Goal: Task Accomplishment & Management: Complete application form

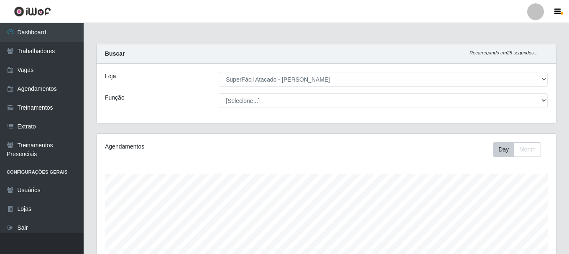
select select "399"
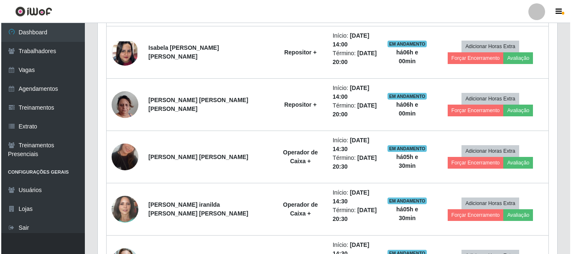
scroll to position [497, 0]
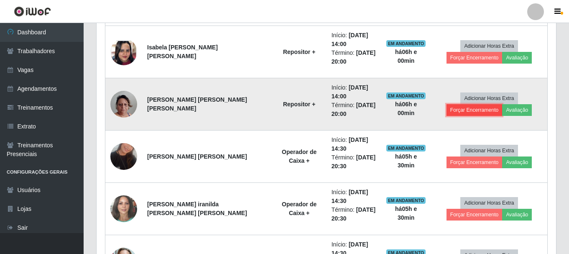
click at [502, 104] on button "Forçar Encerramento" at bounding box center [474, 110] width 56 height 12
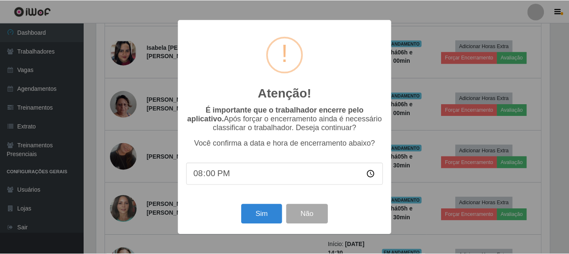
scroll to position [173, 455]
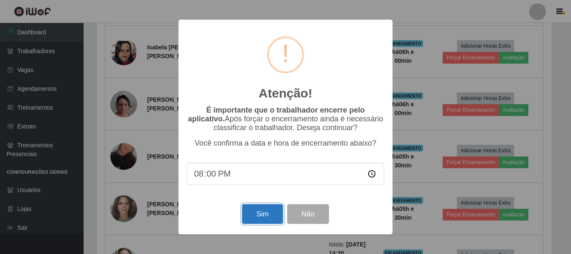
click at [260, 214] on button "Sim" at bounding box center [262, 214] width 41 height 20
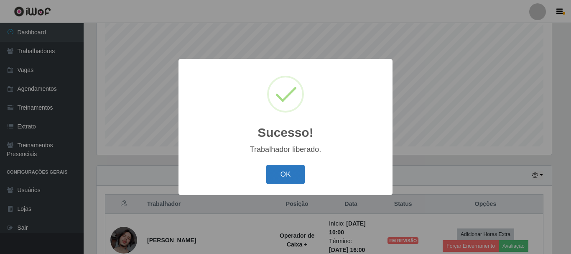
click at [297, 176] on button "OK" at bounding box center [285, 175] width 39 height 20
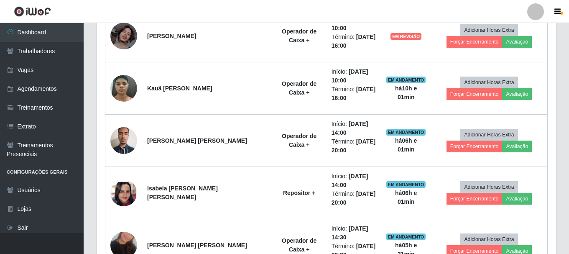
scroll to position [361, 0]
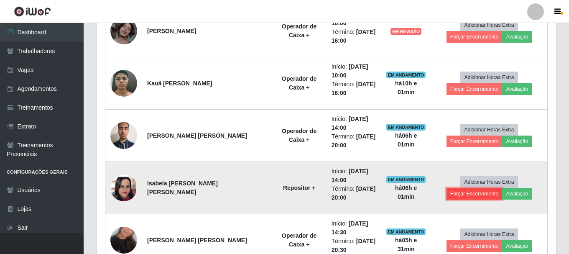
click at [502, 188] on button "Forçar Encerramento" at bounding box center [474, 194] width 56 height 12
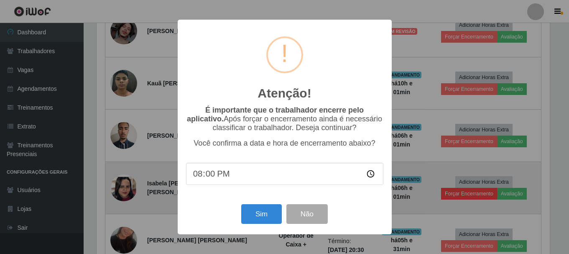
scroll to position [173, 455]
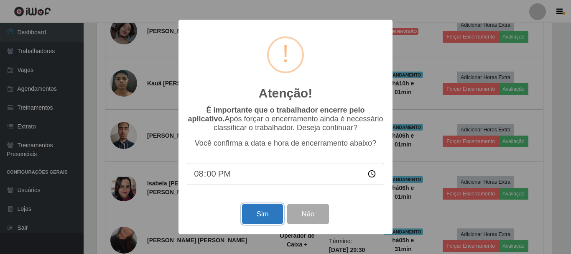
click at [254, 216] on button "Sim" at bounding box center [262, 214] width 41 height 20
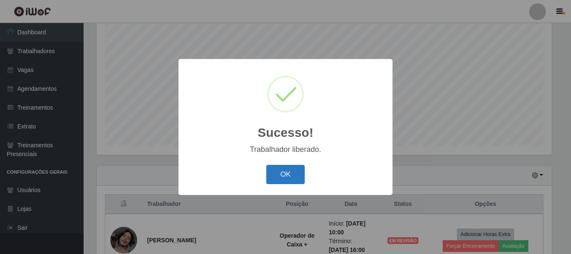
click at [279, 172] on button "OK" at bounding box center [285, 175] width 39 height 20
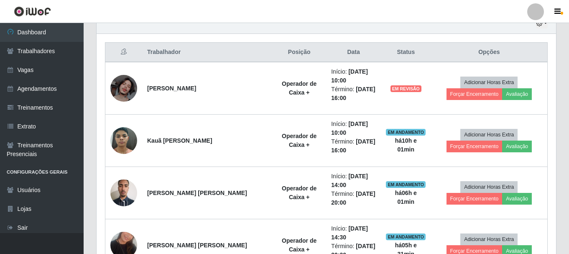
scroll to position [320, 0]
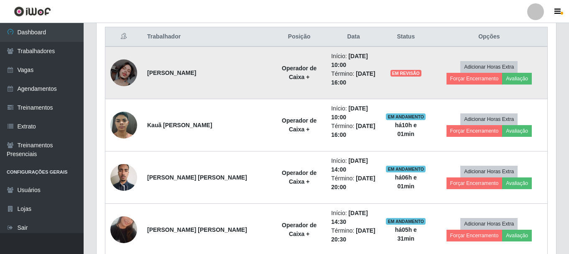
click at [502, 59] on td "Adicionar Horas Extra Forçar Encerramento Avaliação" at bounding box center [489, 72] width 117 height 53
click at [502, 73] on button "Forçar Encerramento" at bounding box center [474, 79] width 56 height 12
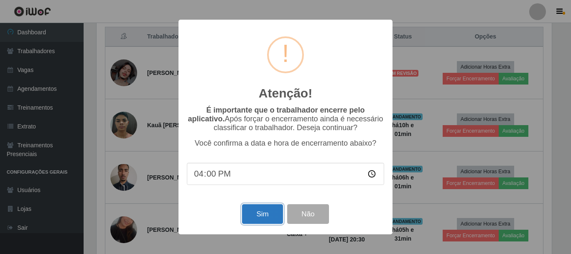
click at [249, 213] on button "Sim" at bounding box center [262, 214] width 41 height 20
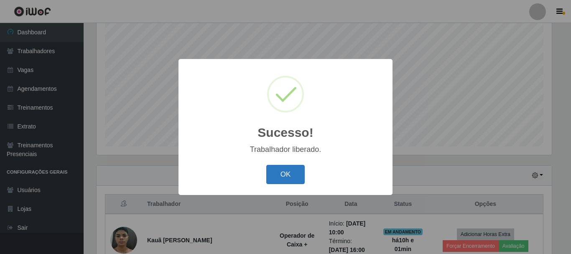
click at [286, 179] on button "OK" at bounding box center [285, 175] width 39 height 20
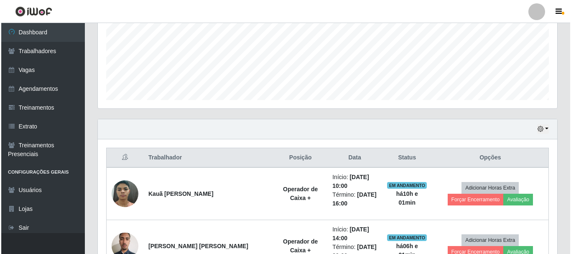
scroll to position [320, 0]
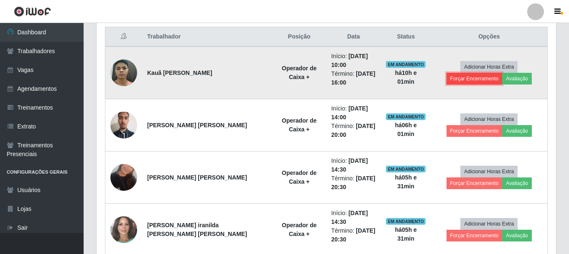
click at [502, 73] on button "Forçar Encerramento" at bounding box center [474, 79] width 56 height 12
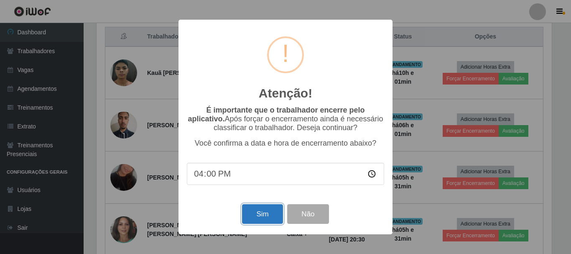
click at [260, 219] on button "Sim" at bounding box center [262, 214] width 41 height 20
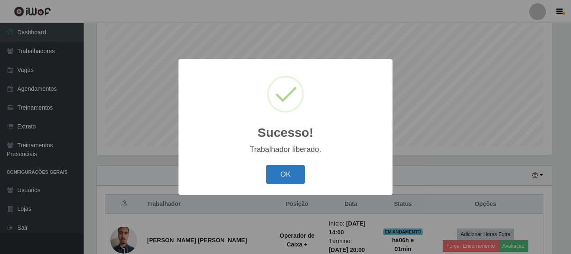
click at [293, 179] on button "OK" at bounding box center [285, 175] width 39 height 20
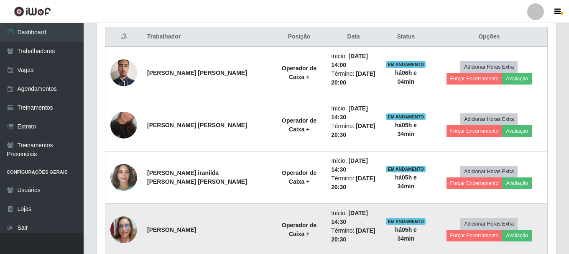
scroll to position [236, 0]
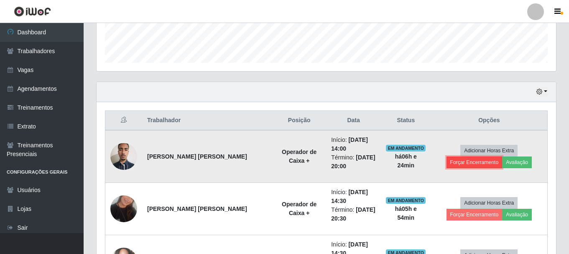
click at [502, 156] on button "Forçar Encerramento" at bounding box center [474, 162] width 56 height 12
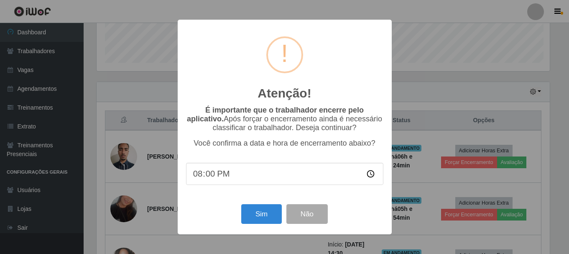
scroll to position [173, 455]
click at [260, 214] on button "Sim" at bounding box center [262, 214] width 41 height 20
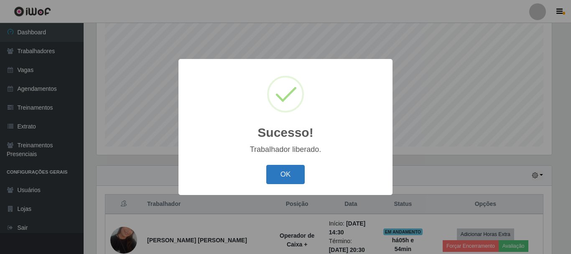
click at [289, 180] on button "OK" at bounding box center [285, 175] width 39 height 20
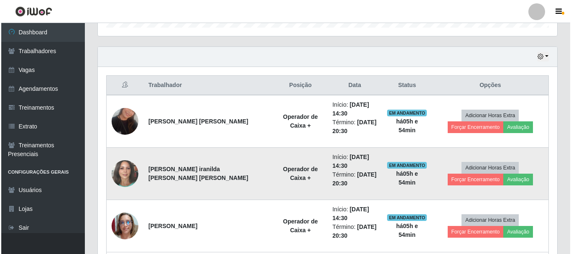
scroll to position [278, 0]
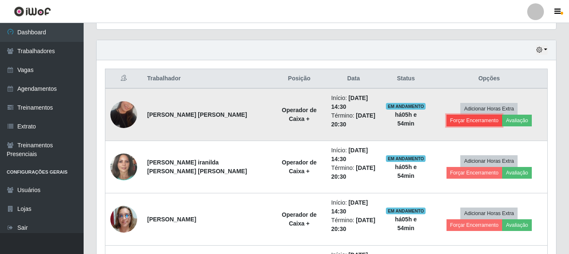
click at [502, 114] on button "Forçar Encerramento" at bounding box center [474, 120] width 56 height 12
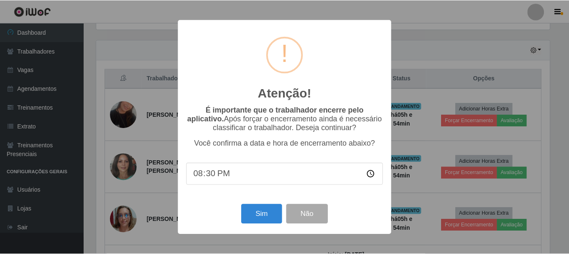
scroll to position [173, 455]
click at [267, 219] on button "Sim" at bounding box center [262, 214] width 41 height 20
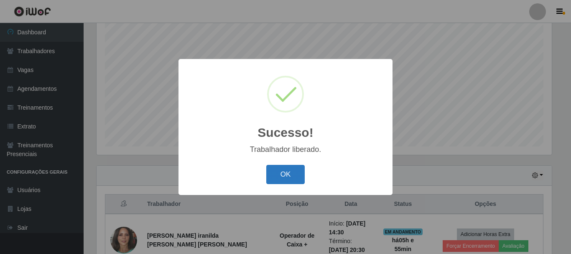
click at [285, 169] on button "OK" at bounding box center [285, 175] width 39 height 20
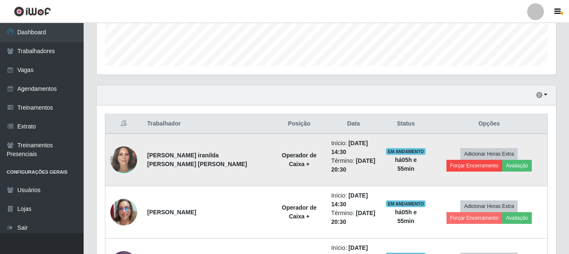
scroll to position [236, 0]
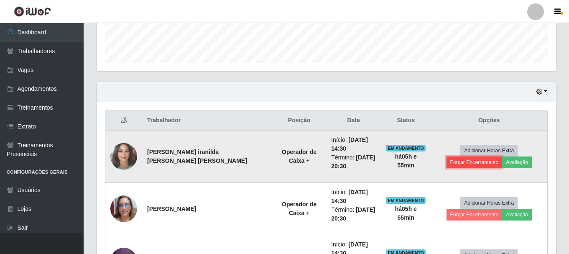
click at [502, 156] on button "Forçar Encerramento" at bounding box center [474, 162] width 56 height 12
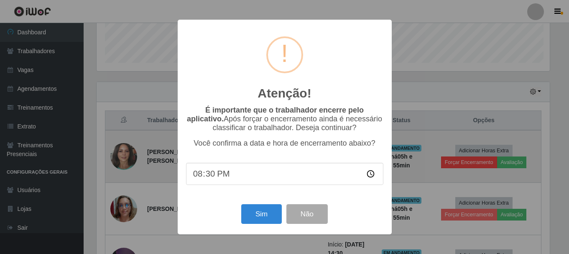
scroll to position [173, 455]
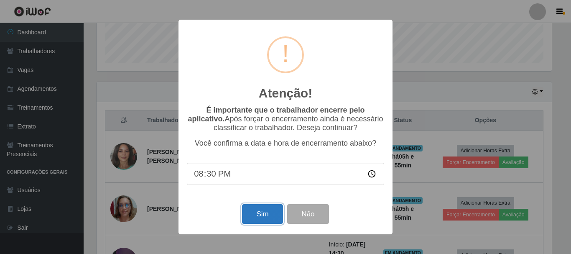
click at [269, 220] on button "Sim" at bounding box center [262, 214] width 41 height 20
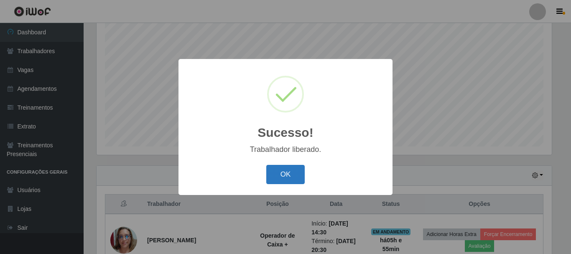
click at [301, 180] on button "OK" at bounding box center [285, 175] width 39 height 20
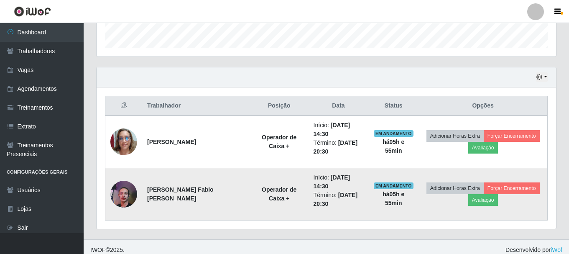
scroll to position [257, 0]
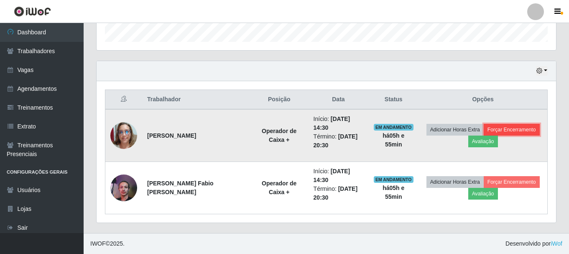
click at [525, 130] on button "Forçar Encerramento" at bounding box center [511, 130] width 56 height 12
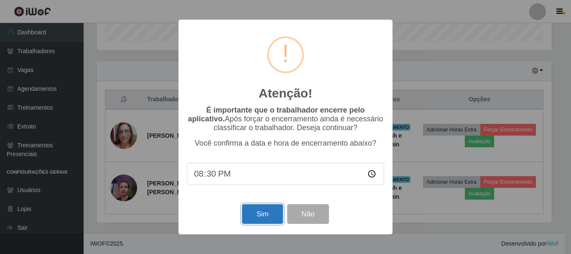
click at [274, 216] on button "Sim" at bounding box center [262, 214] width 41 height 20
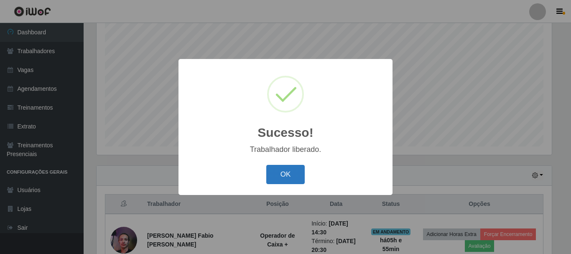
click at [296, 178] on button "OK" at bounding box center [285, 175] width 39 height 20
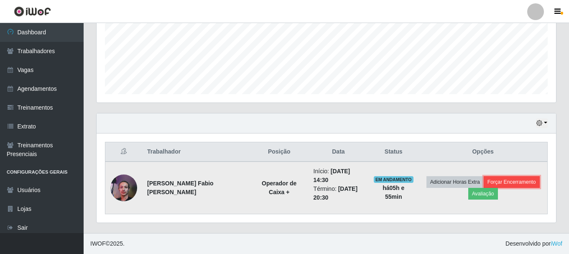
click at [526, 182] on button "Forçar Encerramento" at bounding box center [511, 182] width 56 height 12
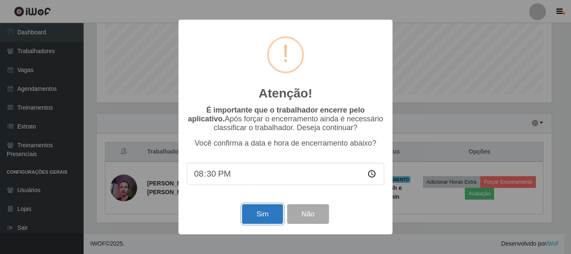
click at [271, 218] on button "Sim" at bounding box center [262, 214] width 41 height 20
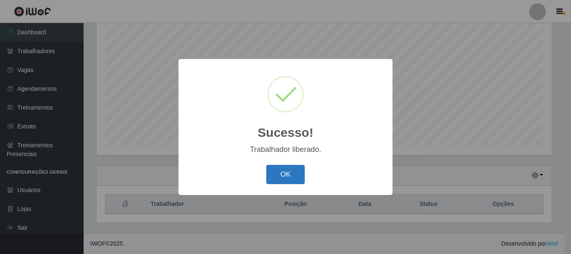
click at [287, 170] on button "OK" at bounding box center [285, 175] width 39 height 20
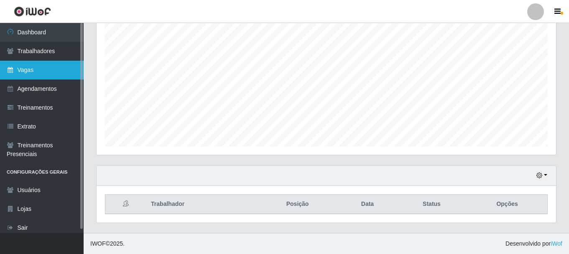
click at [23, 69] on link "Vagas" at bounding box center [42, 70] width 84 height 19
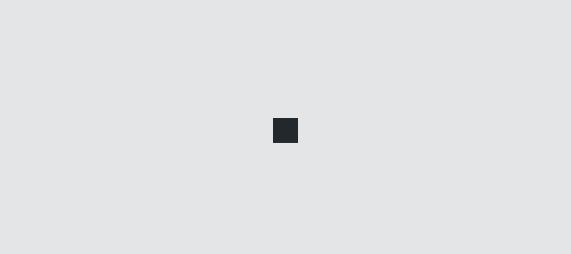
click at [23, 69] on div at bounding box center [285, 127] width 571 height 254
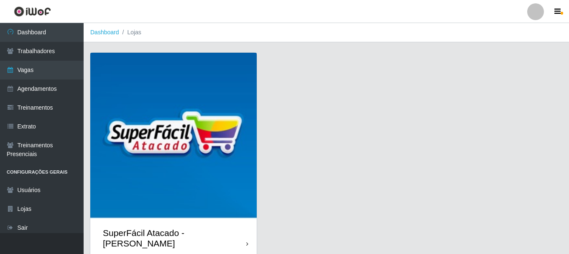
click at [181, 104] on img at bounding box center [173, 136] width 166 height 166
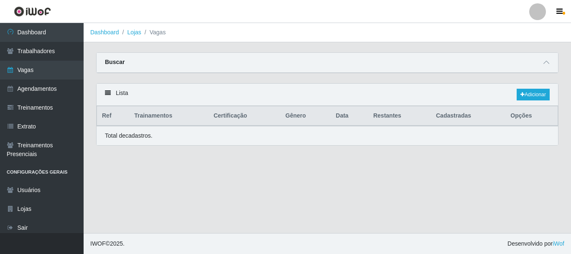
click at [181, 104] on div "Lista Adicionar" at bounding box center [327, 95] width 461 height 22
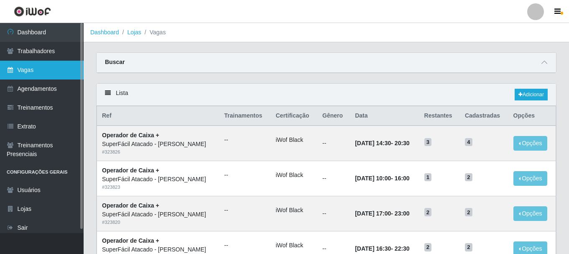
click at [42, 71] on link "Vagas" at bounding box center [42, 70] width 84 height 19
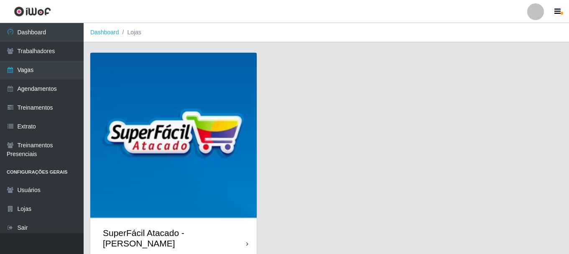
click at [151, 76] on img at bounding box center [173, 136] width 166 height 166
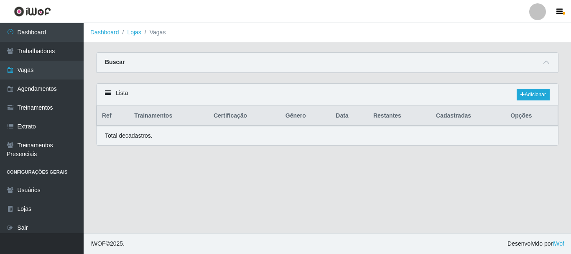
click at [151, 76] on div "Carregando... Buscar Início em Término em Função Carregando... Sexo do Trabalha…" at bounding box center [327, 67] width 475 height 31
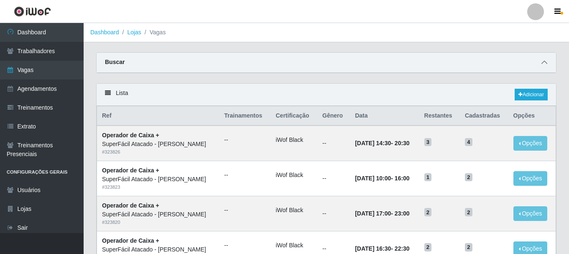
click at [544, 65] on icon at bounding box center [544, 62] width 6 height 6
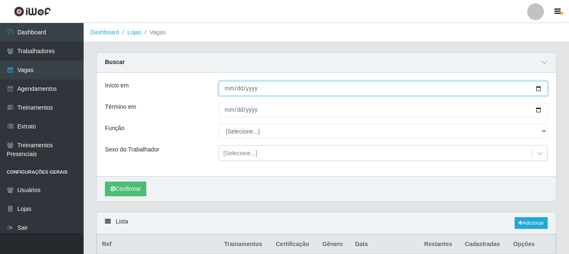
click at [539, 89] on input "Início em" at bounding box center [383, 88] width 329 height 15
type input "[DATE]"
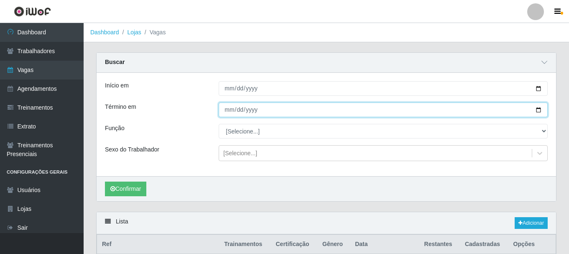
click at [539, 113] on input "Término em" at bounding box center [383, 109] width 329 height 15
type input "[DATE]"
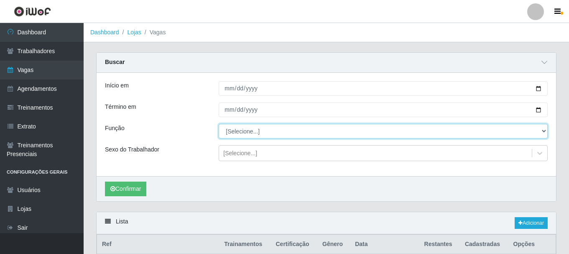
click at [544, 133] on select "[Selecione...] Embalador Embalador + Embalador ++ Operador de Caixa Operador de…" at bounding box center [383, 131] width 329 height 15
select select "24"
click at [219, 124] on select "[Selecione...] Embalador Embalador + Embalador ++ Operador de Caixa Operador de…" at bounding box center [383, 131] width 329 height 15
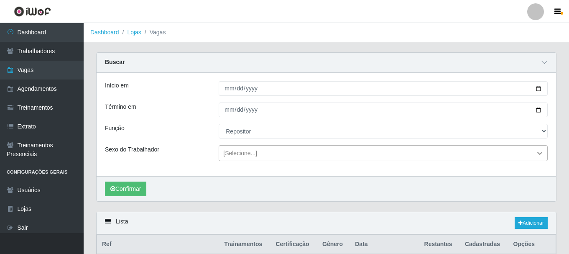
click at [538, 152] on icon at bounding box center [539, 153] width 8 height 8
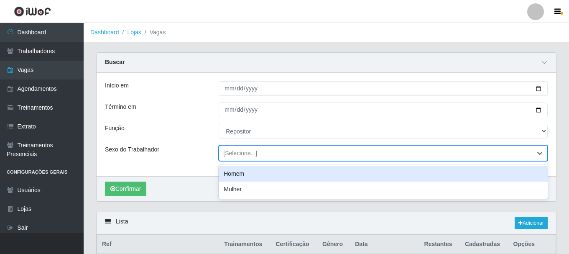
drag, startPoint x: 253, startPoint y: 175, endPoint x: 249, endPoint y: 177, distance: 4.7
click at [253, 174] on div "Homem" at bounding box center [383, 173] width 329 height 15
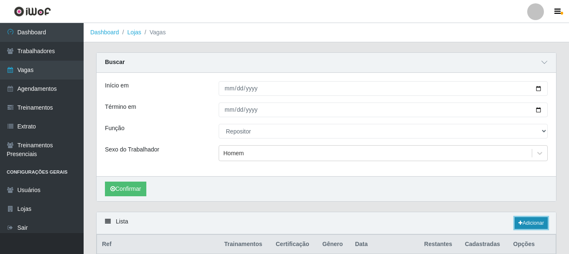
click at [518, 224] on icon at bounding box center [520, 222] width 4 height 5
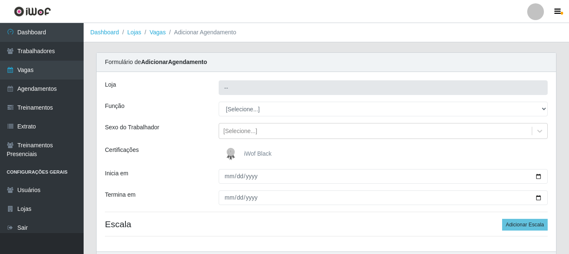
type input "SuperFácil Atacado - [PERSON_NAME]"
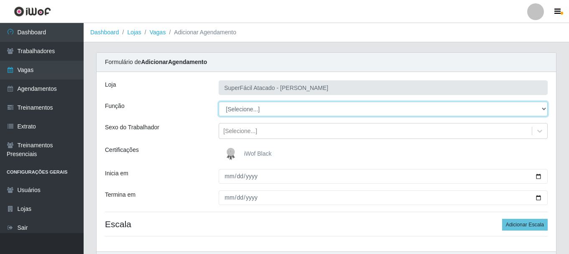
click at [544, 109] on select "[Selecione...] Embalador Embalador + Embalador ++ Operador de Caixa Operador de…" at bounding box center [383, 109] width 329 height 15
select select "24"
click at [219, 102] on select "[Selecione...] Embalador Embalador + Embalador ++ Operador de Caixa Operador de…" at bounding box center [383, 109] width 329 height 15
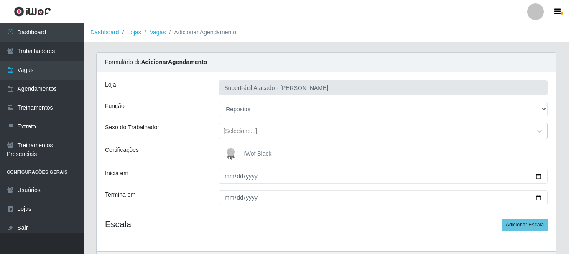
click at [241, 152] on img at bounding box center [232, 153] width 20 height 17
click at [0, 0] on input "iWof Black" at bounding box center [0, 0] width 0 height 0
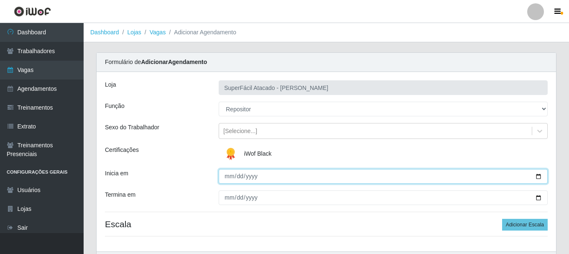
click at [538, 175] on input "Inicia em" at bounding box center [383, 176] width 329 height 15
type input "[DATE]"
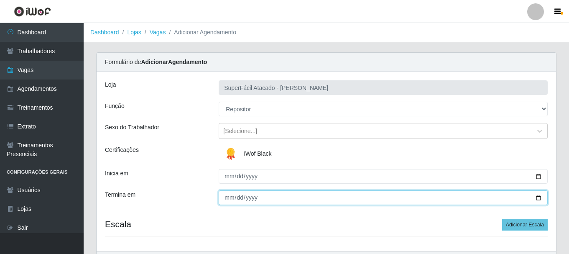
click at [536, 199] on input "Termina em" at bounding box center [383, 197] width 329 height 15
type input "[DATE]"
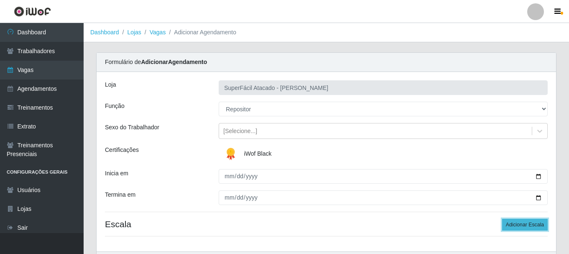
click at [522, 225] on button "Adicionar Escala" at bounding box center [525, 225] width 46 height 12
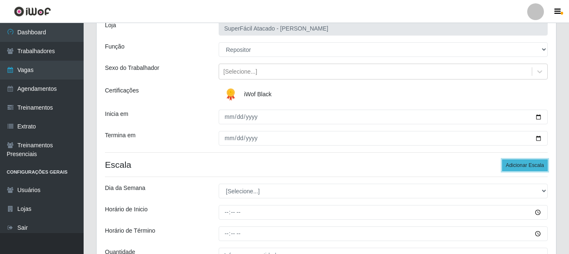
scroll to position [84, 0]
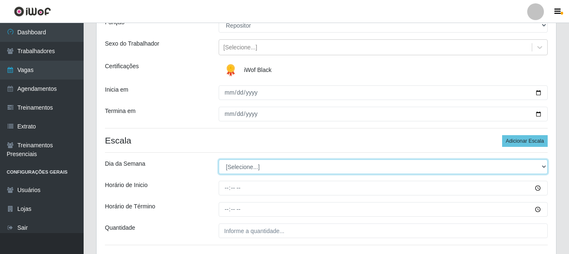
click at [542, 166] on select "[Selecione...] Segunda Terça Quarta Quinta Sexta Sábado Domingo" at bounding box center [383, 166] width 329 height 15
select select "1"
click at [219, 159] on select "[Selecione...] Segunda Terça Quarta Quinta Sexta Sábado Domingo" at bounding box center [383, 166] width 329 height 15
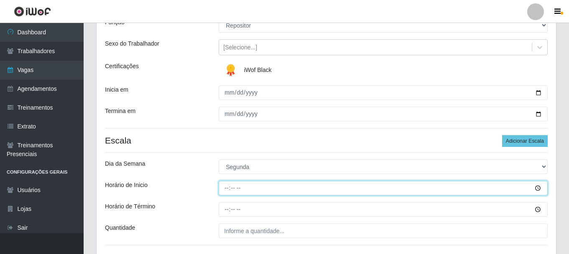
click at [537, 188] on input "Horário de Inicio" at bounding box center [383, 187] width 329 height 15
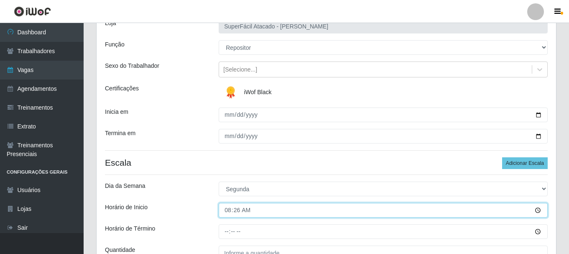
scroll to position [42, 0]
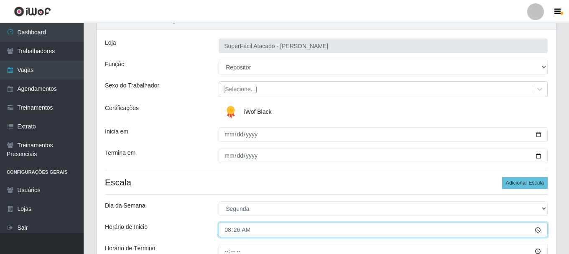
click at [536, 229] on input "08:26" at bounding box center [383, 229] width 329 height 15
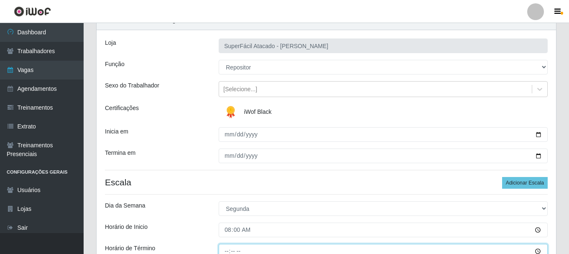
type input "08:00"
click at [536, 249] on input "Horário de Término" at bounding box center [383, 251] width 329 height 15
type input "14:00"
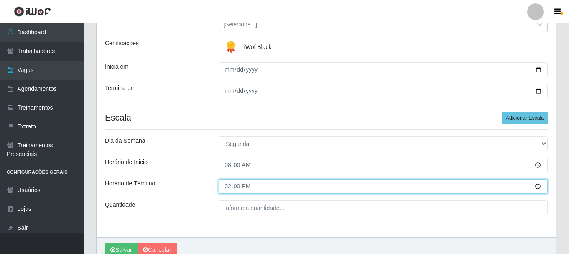
scroll to position [125, 0]
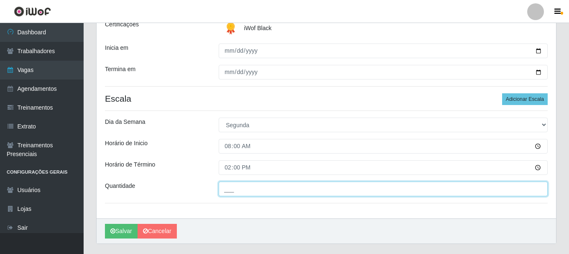
click at [331, 190] on input "___" at bounding box center [383, 188] width 329 height 15
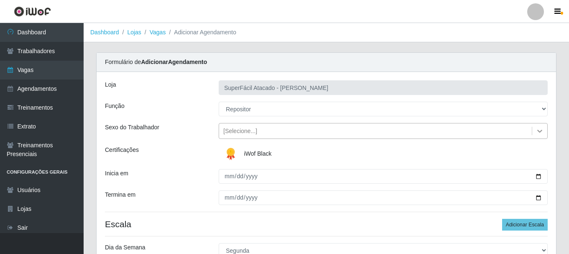
type input "01_"
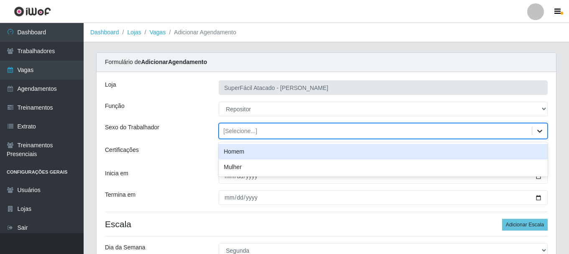
click at [541, 132] on icon at bounding box center [539, 131] width 8 height 8
click at [359, 154] on div "Homem" at bounding box center [383, 151] width 329 height 15
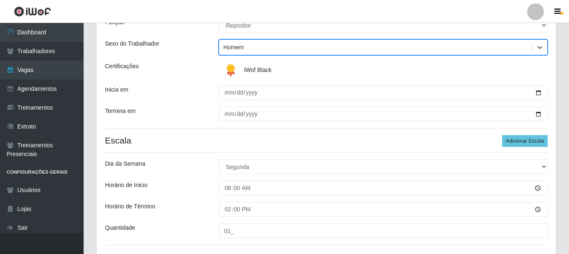
scroll to position [125, 0]
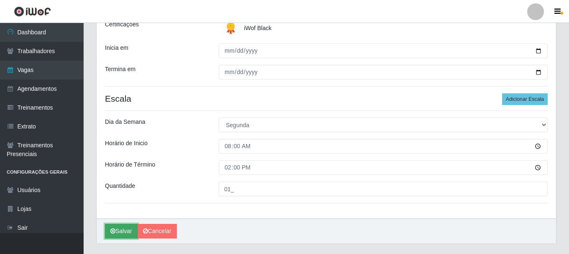
click at [125, 231] on button "Salvar" at bounding box center [121, 231] width 33 height 15
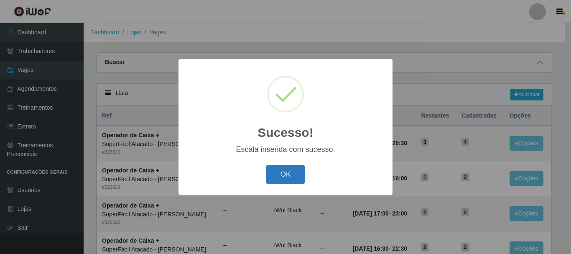
click at [278, 174] on button "OK" at bounding box center [285, 175] width 39 height 20
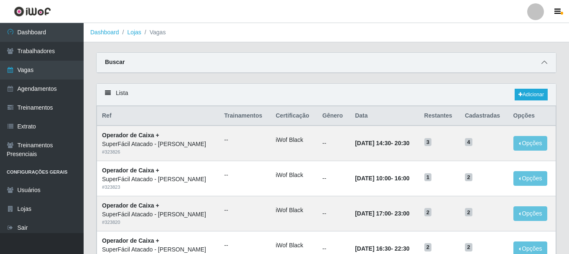
click at [546, 63] on icon at bounding box center [544, 62] width 6 height 6
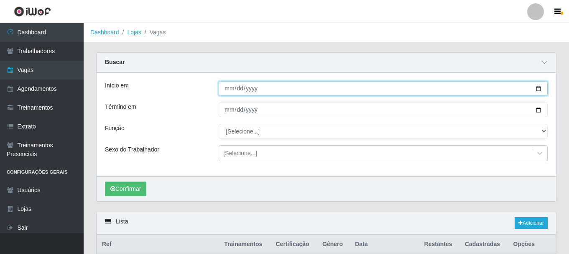
click at [537, 89] on input "Início em" at bounding box center [383, 88] width 329 height 15
type input "[DATE]"
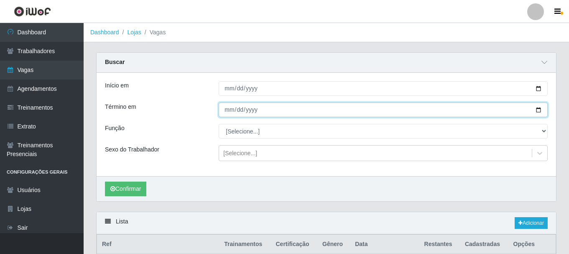
click at [537, 109] on input "Término em" at bounding box center [383, 109] width 329 height 15
type input "[DATE]"
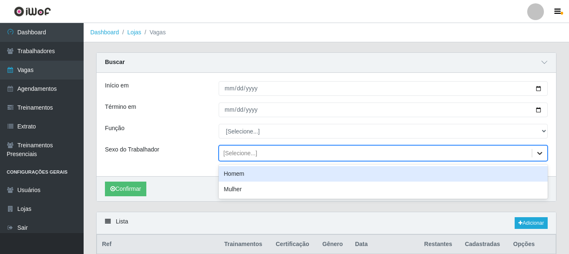
click at [546, 155] on div at bounding box center [539, 152] width 15 height 15
click at [341, 172] on div "Homem" at bounding box center [383, 173] width 329 height 15
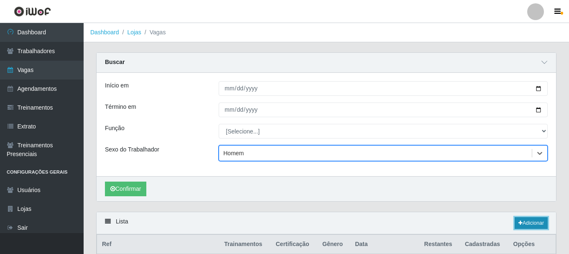
click at [520, 224] on icon at bounding box center [520, 222] width 4 height 5
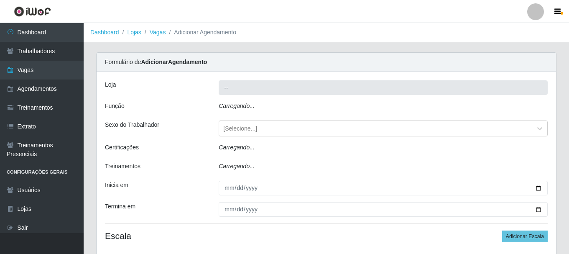
type input "SuperFácil Atacado - [PERSON_NAME]"
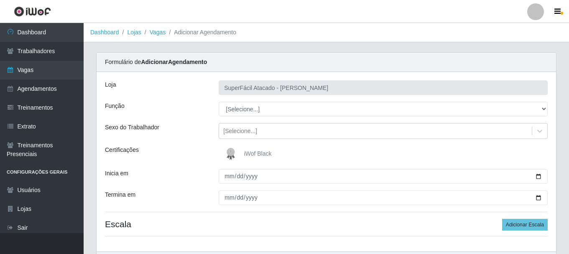
click at [271, 150] on div "iWof Black" at bounding box center [383, 153] width 329 height 17
click at [299, 151] on div "iWof Black" at bounding box center [383, 153] width 329 height 17
click at [229, 150] on img at bounding box center [232, 153] width 20 height 17
click at [0, 0] on input "iWof Black" at bounding box center [0, 0] width 0 height 0
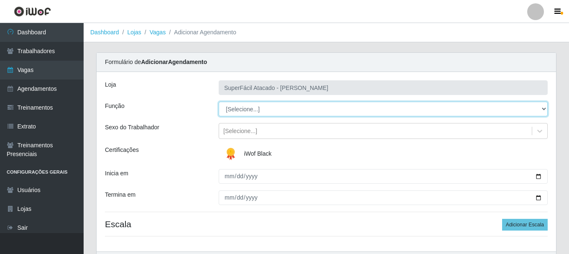
click at [541, 108] on select "[Selecione...] Embalador Embalador + Embalador ++ Operador de Caixa Operador de…" at bounding box center [383, 109] width 329 height 15
select select "24"
click at [219, 102] on select "[Selecione...] Embalador Embalador + Embalador ++ Operador de Caixa Operador de…" at bounding box center [383, 109] width 329 height 15
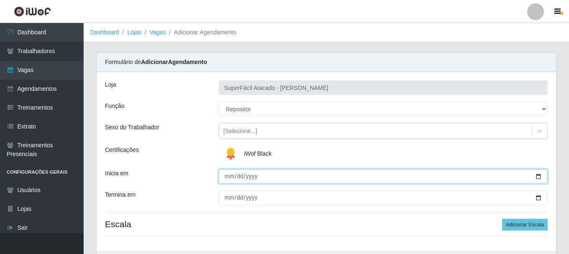
click at [538, 176] on input "Inicia em" at bounding box center [383, 176] width 329 height 15
type input "[DATE]"
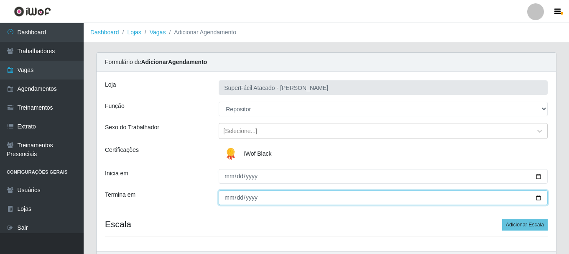
click at [537, 196] on input "Termina em" at bounding box center [383, 197] width 329 height 15
type input "[DATE]"
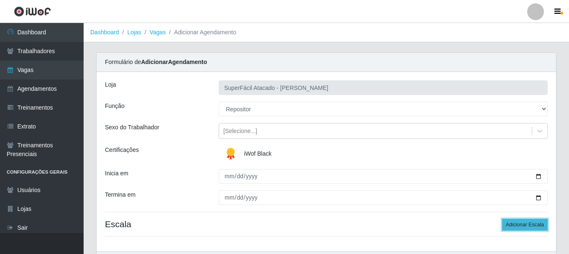
click at [519, 224] on button "Adicionar Escala" at bounding box center [525, 225] width 46 height 12
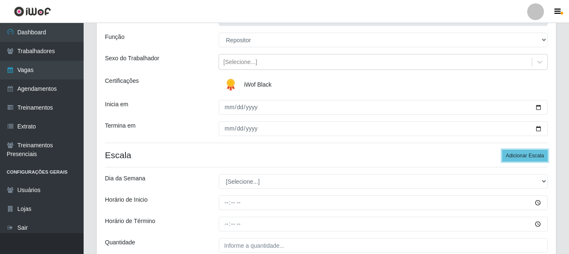
scroll to position [84, 0]
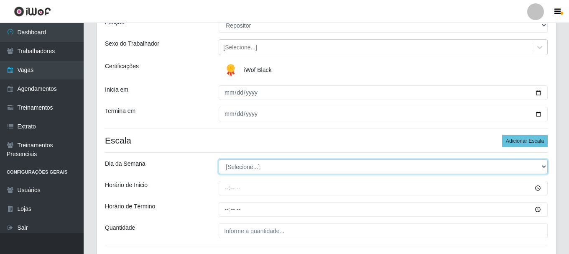
click at [546, 167] on select "[Selecione...] Segunda Terça Quarta Quinta Sexta Sábado Domingo" at bounding box center [383, 166] width 329 height 15
select select "1"
click at [219, 159] on select "[Selecione...] Segunda Terça Quarta Quinta Sexta Sábado Domingo" at bounding box center [383, 166] width 329 height 15
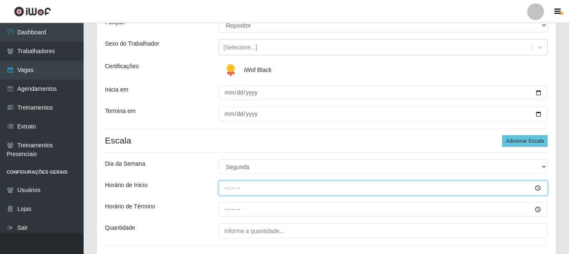
click at [536, 186] on input "Horário de Inicio" at bounding box center [383, 187] width 329 height 15
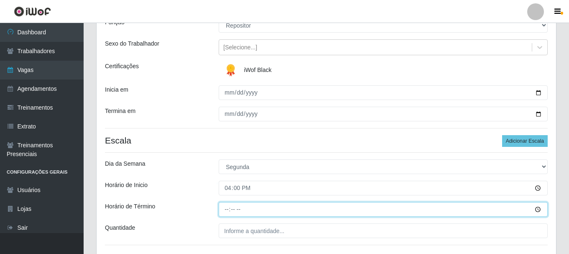
type input "16:00"
click at [537, 209] on input "Horário de Término" at bounding box center [383, 209] width 329 height 15
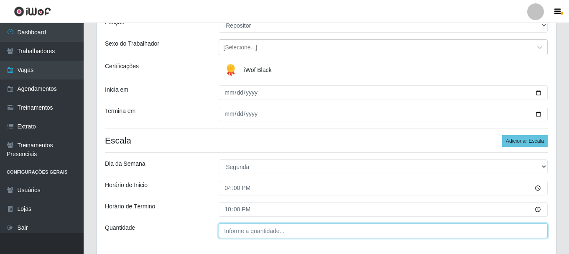
type input "22:00"
click at [277, 229] on input "___" at bounding box center [383, 230] width 329 height 15
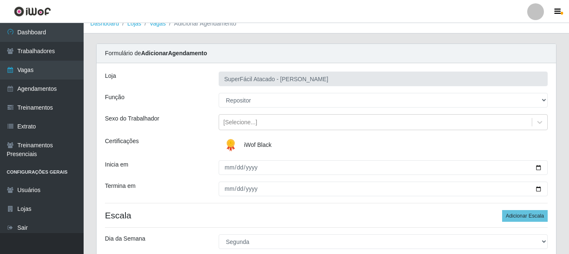
scroll to position [0, 0]
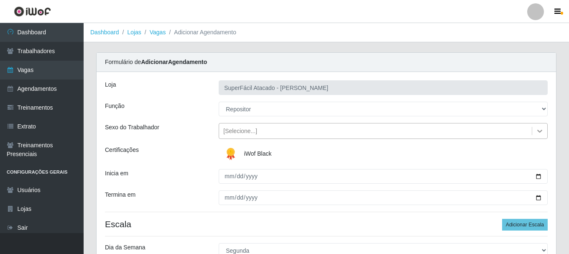
type input "01_"
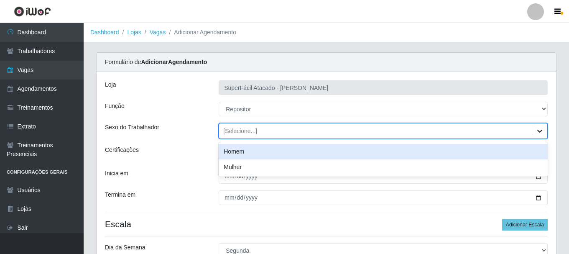
click at [543, 133] on icon at bounding box center [539, 131] width 8 height 8
click at [270, 150] on div "Homem" at bounding box center [383, 151] width 329 height 15
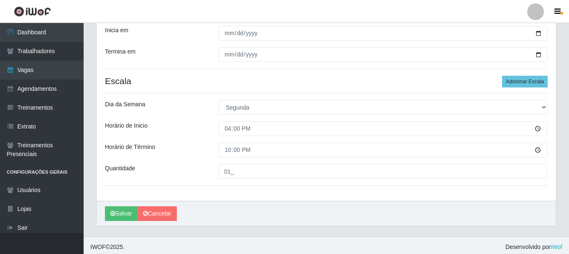
scroll to position [146, 0]
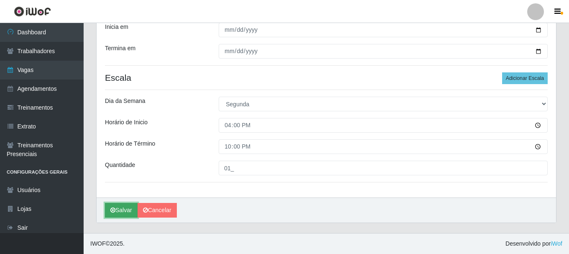
click at [121, 211] on button "Salvar" at bounding box center [121, 210] width 33 height 15
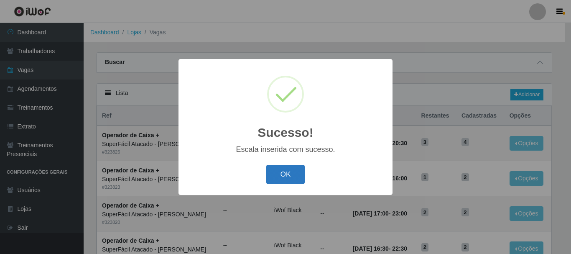
click at [288, 176] on button "OK" at bounding box center [285, 175] width 39 height 20
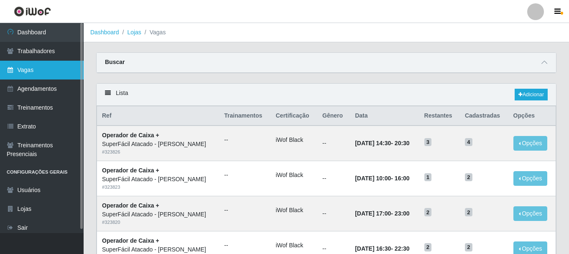
drag, startPoint x: 22, startPoint y: 69, endPoint x: 32, endPoint y: 71, distance: 10.1
click at [22, 69] on link "Vagas" at bounding box center [42, 70] width 84 height 19
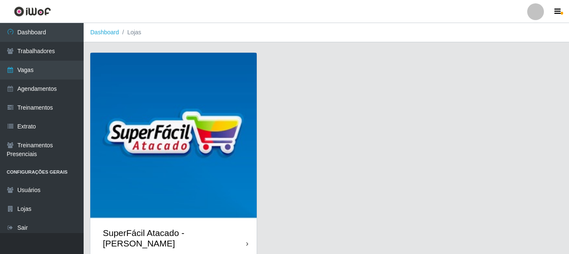
click at [225, 101] on img at bounding box center [173, 136] width 166 height 166
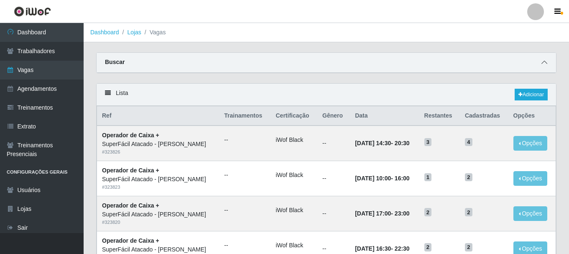
click at [546, 63] on icon at bounding box center [544, 62] width 6 height 6
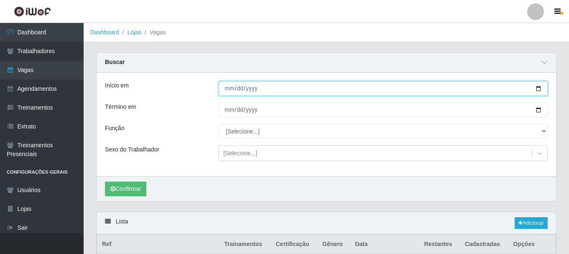
click at [541, 87] on input "Início em" at bounding box center [383, 88] width 329 height 15
type input "[DATE]"
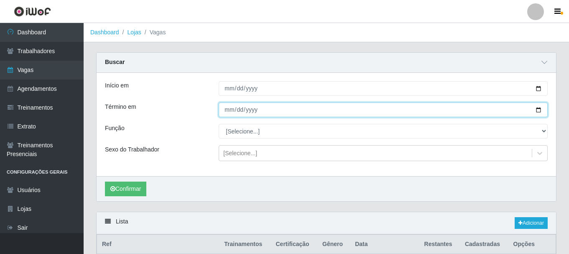
click at [537, 111] on input "Término em" at bounding box center [383, 109] width 329 height 15
type input "[DATE]"
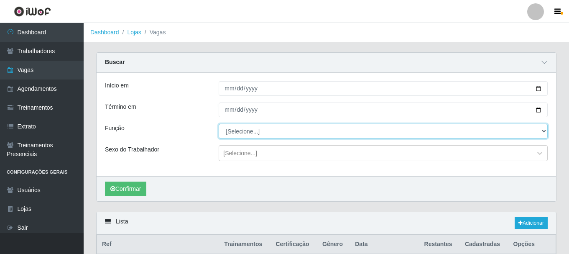
click at [542, 131] on select "[Selecione...] Embalador Embalador + Embalador ++ Operador de Caixa Operador de…" at bounding box center [383, 131] width 329 height 15
select select "22"
click at [219, 124] on select "[Selecione...] Embalador Embalador + Embalador ++ Operador de Caixa Operador de…" at bounding box center [383, 131] width 329 height 15
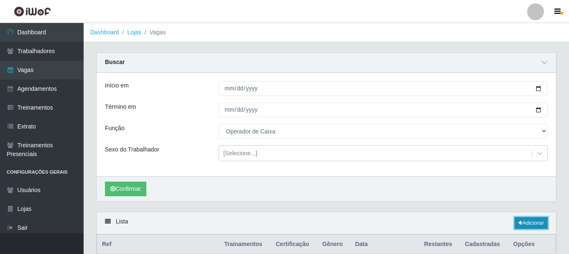
click at [521, 223] on link "Adicionar" at bounding box center [530, 223] width 33 height 12
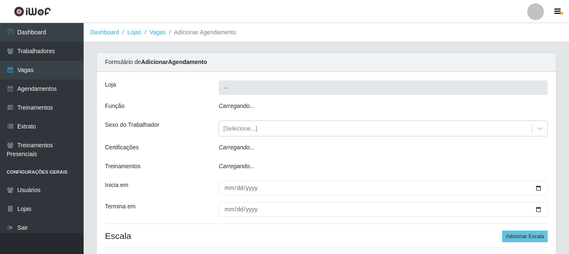
type input "SuperFácil Atacado - [PERSON_NAME]"
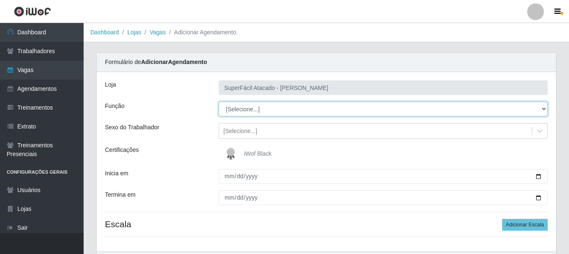
click at [544, 108] on select "[Selecione...] Embalador Embalador + Embalador ++ Operador de Caixa Operador de…" at bounding box center [383, 109] width 329 height 15
select select "22"
click at [219, 102] on select "[Selecione...] Embalador Embalador + Embalador ++ Operador de Caixa Operador de…" at bounding box center [383, 109] width 329 height 15
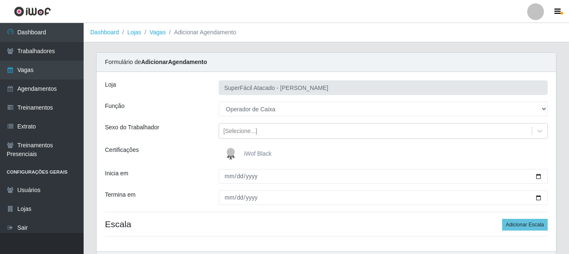
click at [230, 153] on img at bounding box center [232, 153] width 20 height 17
click at [0, 0] on input "iWof Black" at bounding box center [0, 0] width 0 height 0
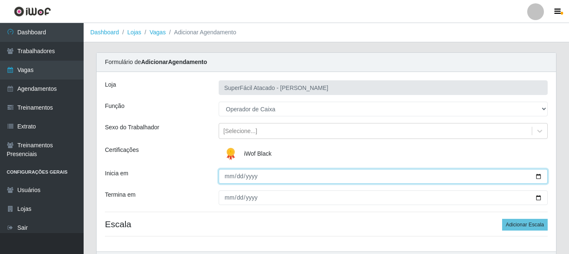
click at [539, 177] on input "Inicia em" at bounding box center [383, 176] width 329 height 15
type input "[DATE]"
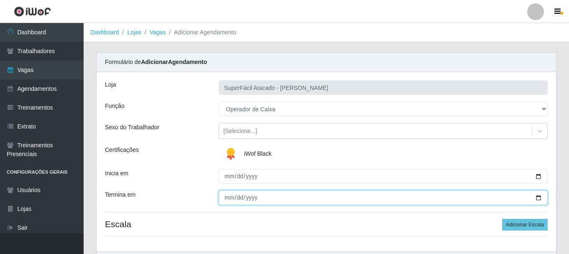
click at [539, 198] on input "Termina em" at bounding box center [383, 197] width 329 height 15
type input "[DATE]"
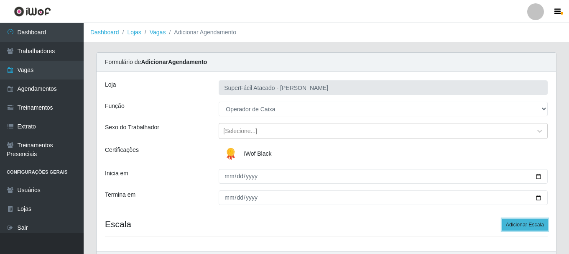
click at [516, 222] on button "Adicionar Escala" at bounding box center [525, 225] width 46 height 12
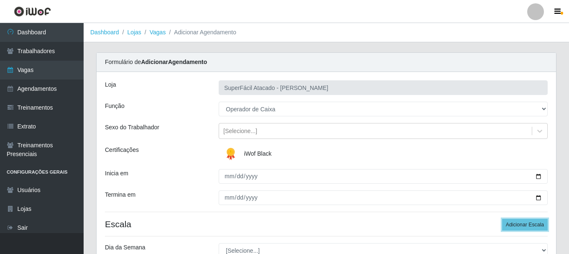
scroll to position [42, 0]
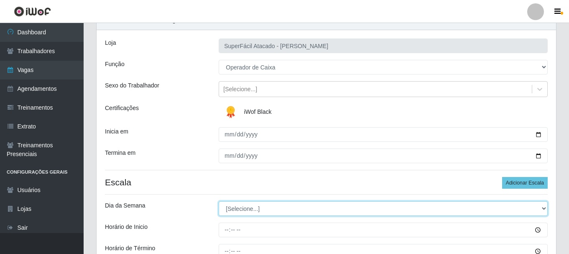
click at [545, 208] on select "[Selecione...] Segunda Terça Quarta Quinta Sexta Sábado Domingo" at bounding box center [383, 208] width 329 height 15
select select "1"
click at [219, 201] on select "[Selecione...] Segunda Terça Quarta Quinta Sexta Sábado Domingo" at bounding box center [383, 208] width 329 height 15
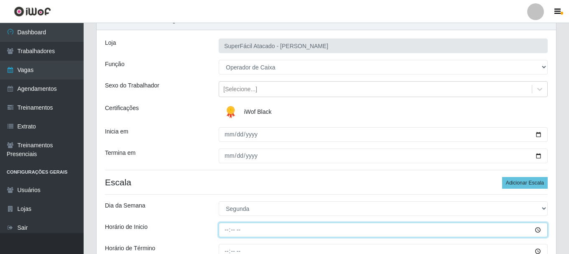
click at [536, 230] on input "Horário de Inicio" at bounding box center [383, 229] width 329 height 15
type input "08:00"
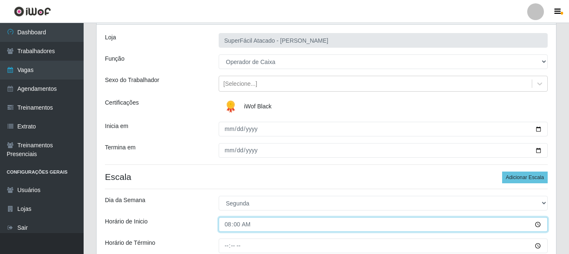
scroll to position [84, 0]
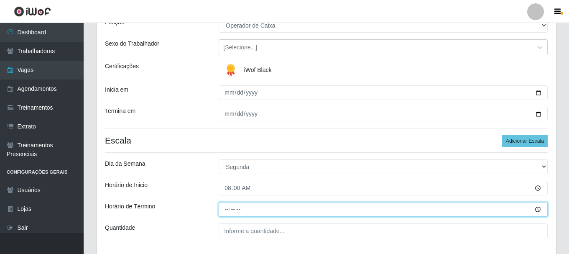
click at [538, 210] on input "Horário de Término" at bounding box center [383, 209] width 329 height 15
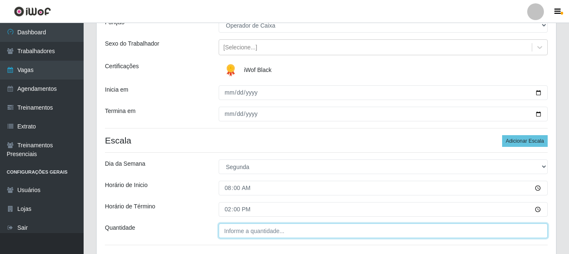
type input "14:00"
click at [267, 231] on input "___" at bounding box center [383, 230] width 329 height 15
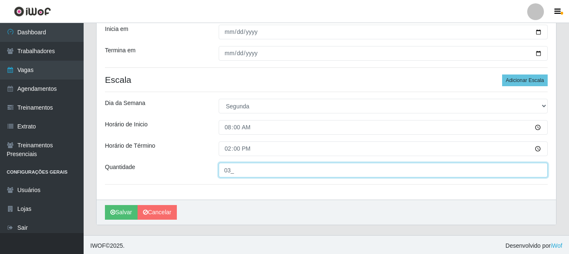
scroll to position [146, 0]
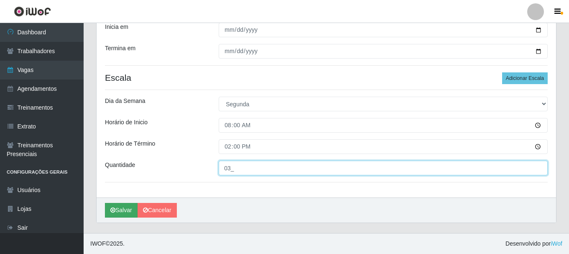
type input "03_"
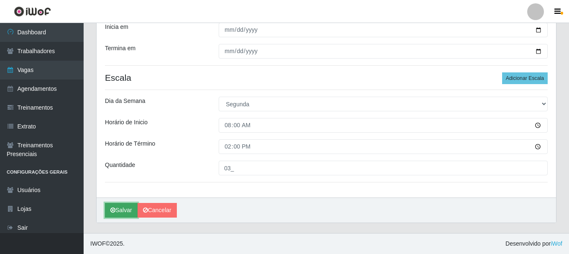
click at [124, 210] on button "Salvar" at bounding box center [121, 210] width 33 height 15
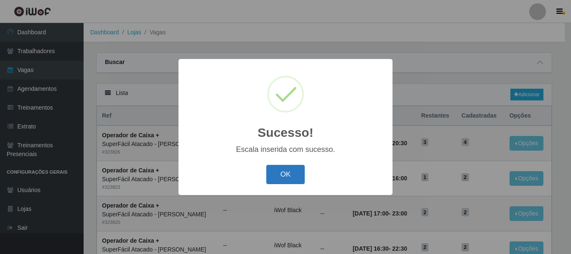
click at [285, 174] on button "OK" at bounding box center [285, 175] width 39 height 20
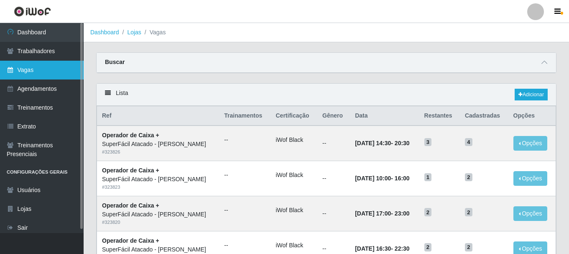
click at [33, 68] on link "Vagas" at bounding box center [42, 70] width 84 height 19
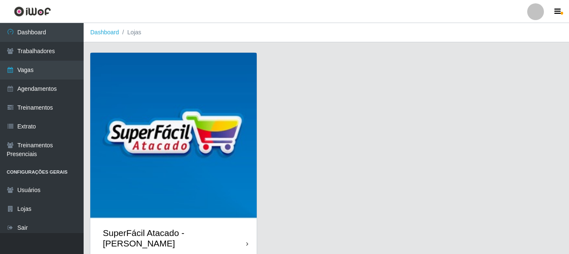
click at [200, 74] on img at bounding box center [173, 136] width 166 height 166
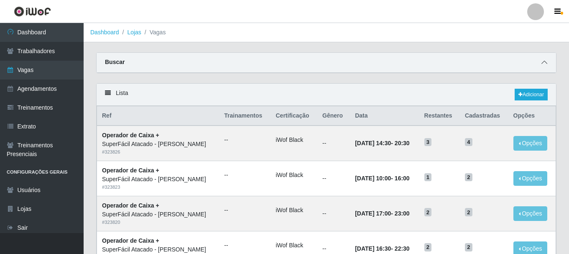
click at [541, 63] on span at bounding box center [544, 63] width 10 height 10
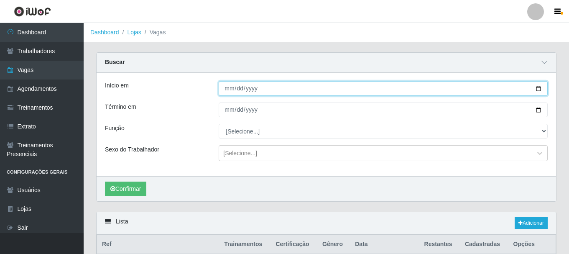
click at [541, 91] on input "Início em" at bounding box center [383, 88] width 329 height 15
type input "[DATE]"
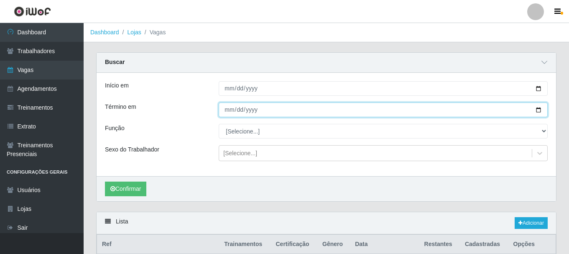
click at [538, 109] on input "Término em" at bounding box center [383, 109] width 329 height 15
type input "[DATE]"
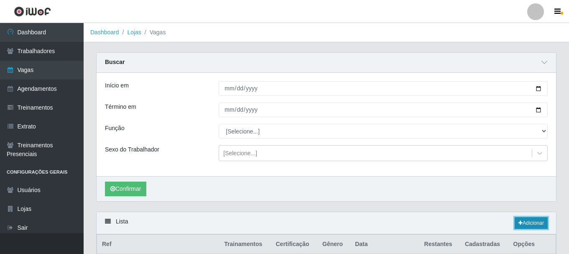
click at [521, 225] on link "Adicionar" at bounding box center [530, 223] width 33 height 12
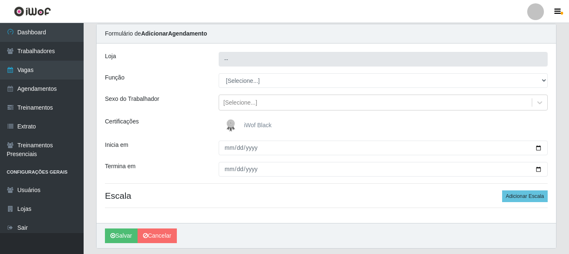
scroll to position [54, 0]
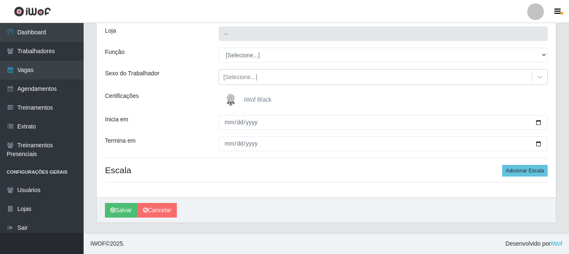
type input "SuperFácil Atacado - [PERSON_NAME]"
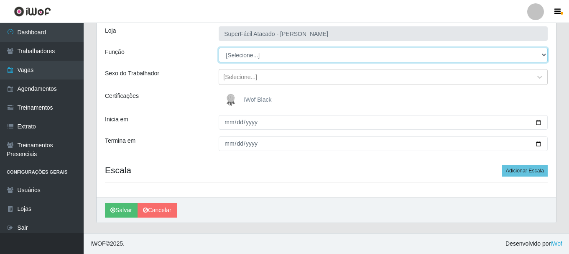
click at [544, 58] on select "[Selecione...] Embalador Embalador + Embalador ++ Operador de Caixa Operador de…" at bounding box center [383, 55] width 329 height 15
select select "22"
click at [219, 48] on select "[Selecione...] Embalador Embalador + Embalador ++ Operador de Caixa Operador de…" at bounding box center [383, 55] width 329 height 15
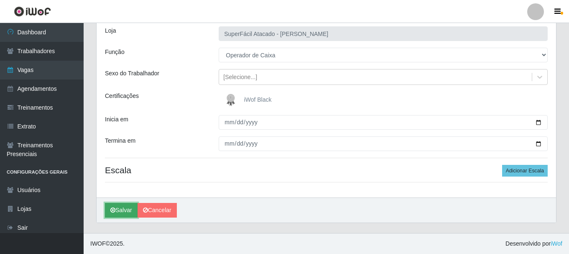
click at [123, 211] on button "Salvar" at bounding box center [121, 210] width 33 height 15
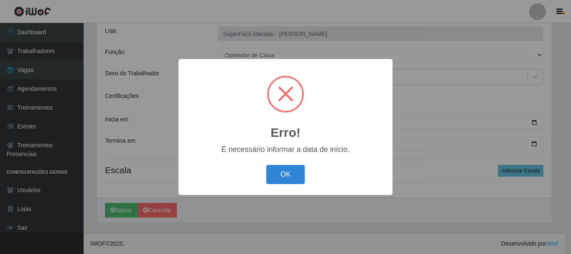
drag, startPoint x: 293, startPoint y: 161, endPoint x: 261, endPoint y: 161, distance: 32.2
click at [292, 161] on div "Erro! × É necessário informar a data de início. OK Cancel" at bounding box center [285, 126] width 214 height 135
click at [278, 169] on button "OK" at bounding box center [285, 175] width 39 height 20
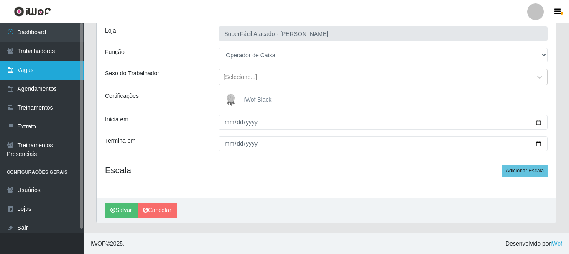
click at [27, 69] on link "Vagas" at bounding box center [42, 70] width 84 height 19
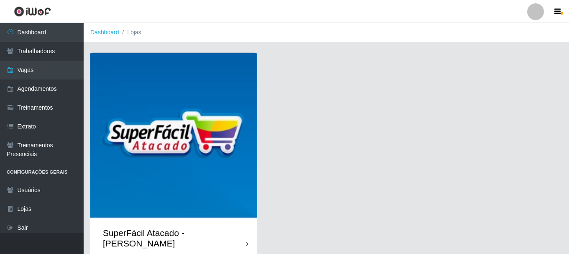
click at [192, 114] on img at bounding box center [173, 136] width 166 height 166
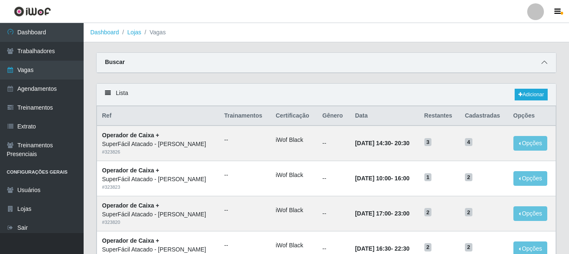
click at [544, 61] on icon at bounding box center [544, 62] width 6 height 6
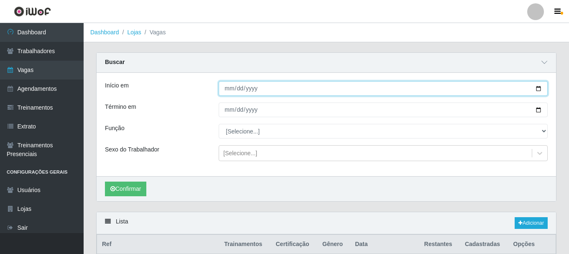
click at [539, 91] on input "Início em" at bounding box center [383, 88] width 329 height 15
type input "[DATE]"
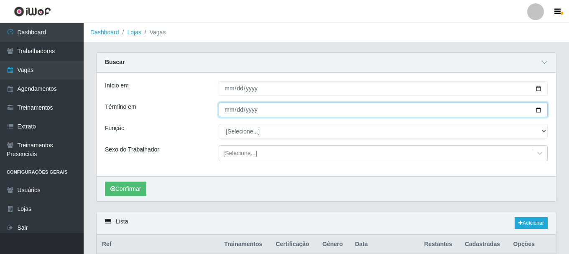
click at [536, 109] on input "Término em" at bounding box center [383, 109] width 329 height 15
type input "[DATE]"
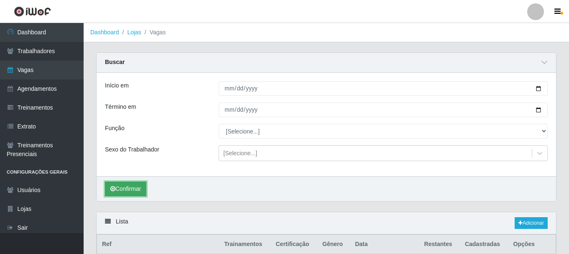
click at [132, 188] on button "Confirmar" at bounding box center [125, 188] width 41 height 15
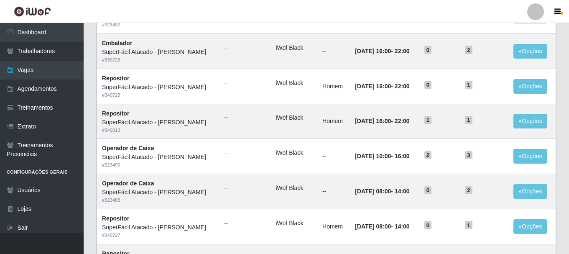
scroll to position [276, 0]
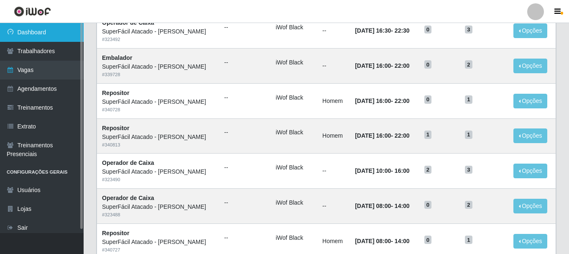
click at [41, 33] on link "Dashboard" at bounding box center [42, 32] width 84 height 19
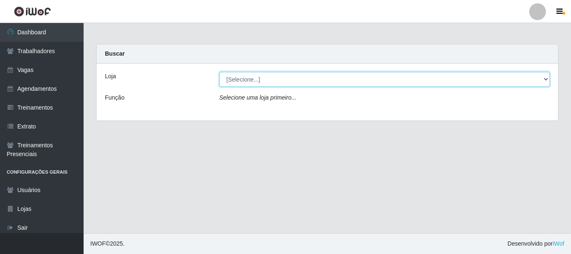
click at [308, 85] on select "[Selecione...] SuperFácil Atacado - [PERSON_NAME]" at bounding box center [384, 79] width 330 height 15
select select "399"
click at [219, 72] on select "[Selecione...] SuperFácil Atacado - [PERSON_NAME]" at bounding box center [384, 79] width 330 height 15
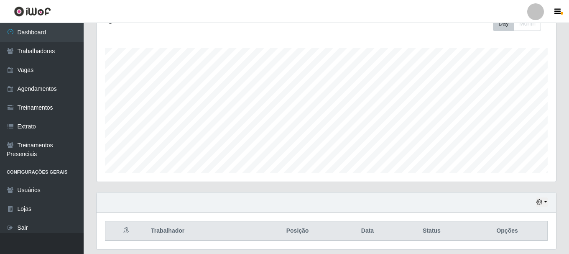
scroll to position [152, 0]
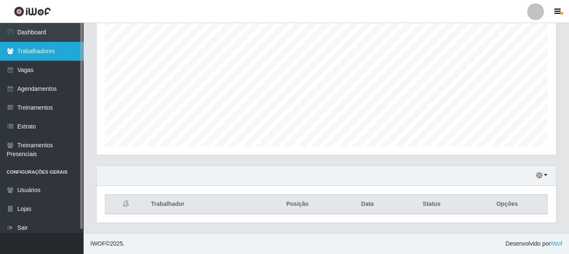
click at [33, 55] on link "Trabalhadores" at bounding box center [42, 51] width 84 height 19
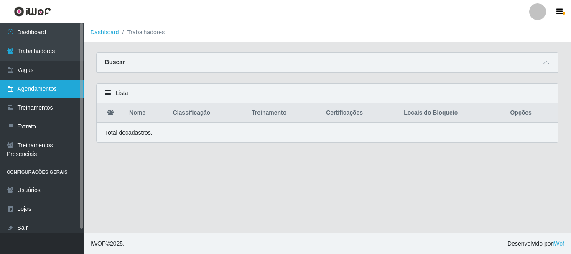
click at [32, 92] on link "Agendamentos" at bounding box center [42, 88] width 84 height 19
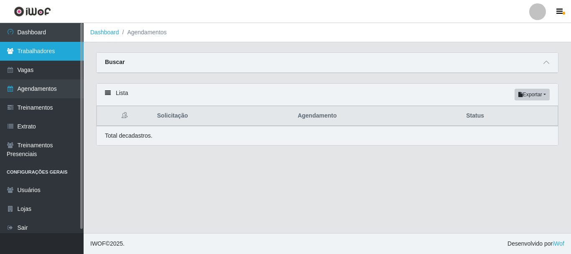
click at [31, 57] on link "Trabalhadores" at bounding box center [42, 51] width 84 height 19
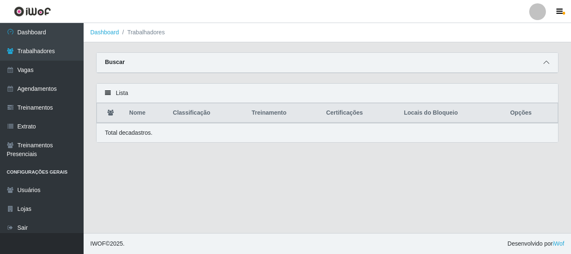
click at [544, 60] on span at bounding box center [546, 63] width 10 height 10
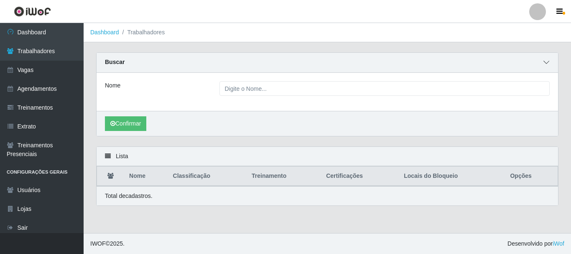
click at [544, 60] on span at bounding box center [546, 63] width 10 height 10
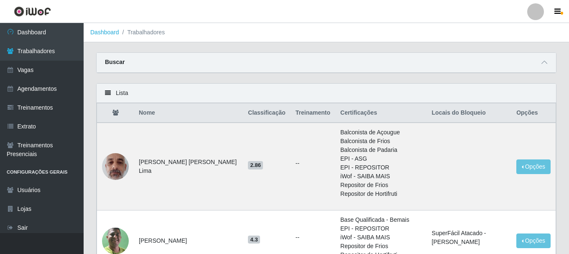
scroll to position [42, 0]
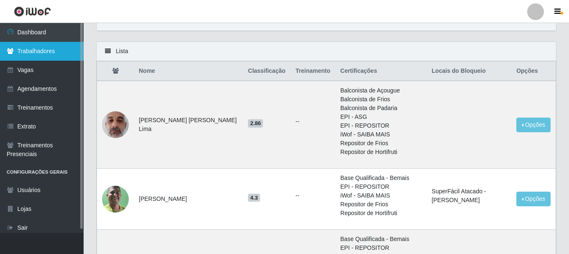
click at [26, 51] on link "Trabalhadores" at bounding box center [42, 51] width 84 height 19
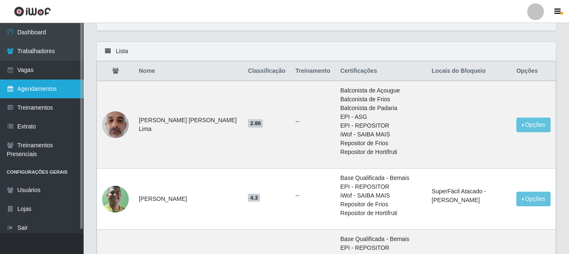
click at [33, 86] on link "Agendamentos" at bounding box center [42, 88] width 84 height 19
